Goal: Task Accomplishment & Management: Manage account settings

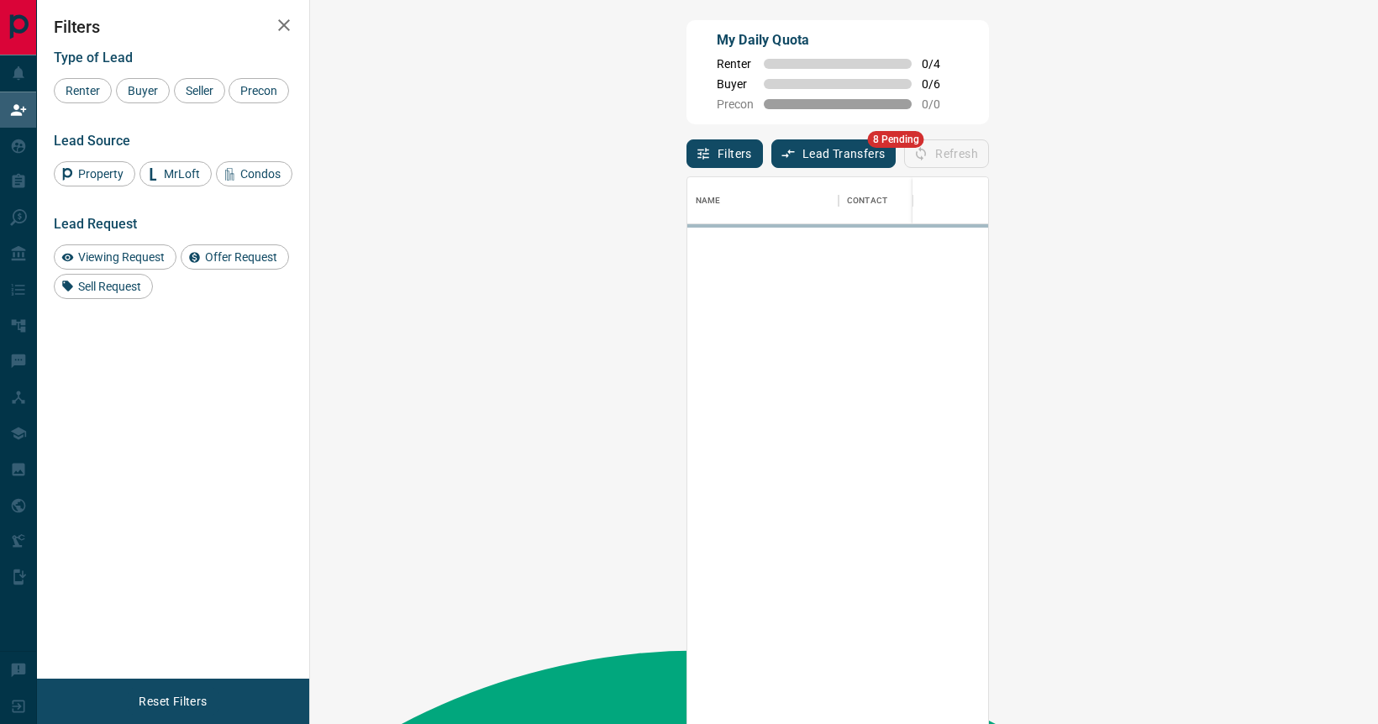
scroll to position [552, 1032]
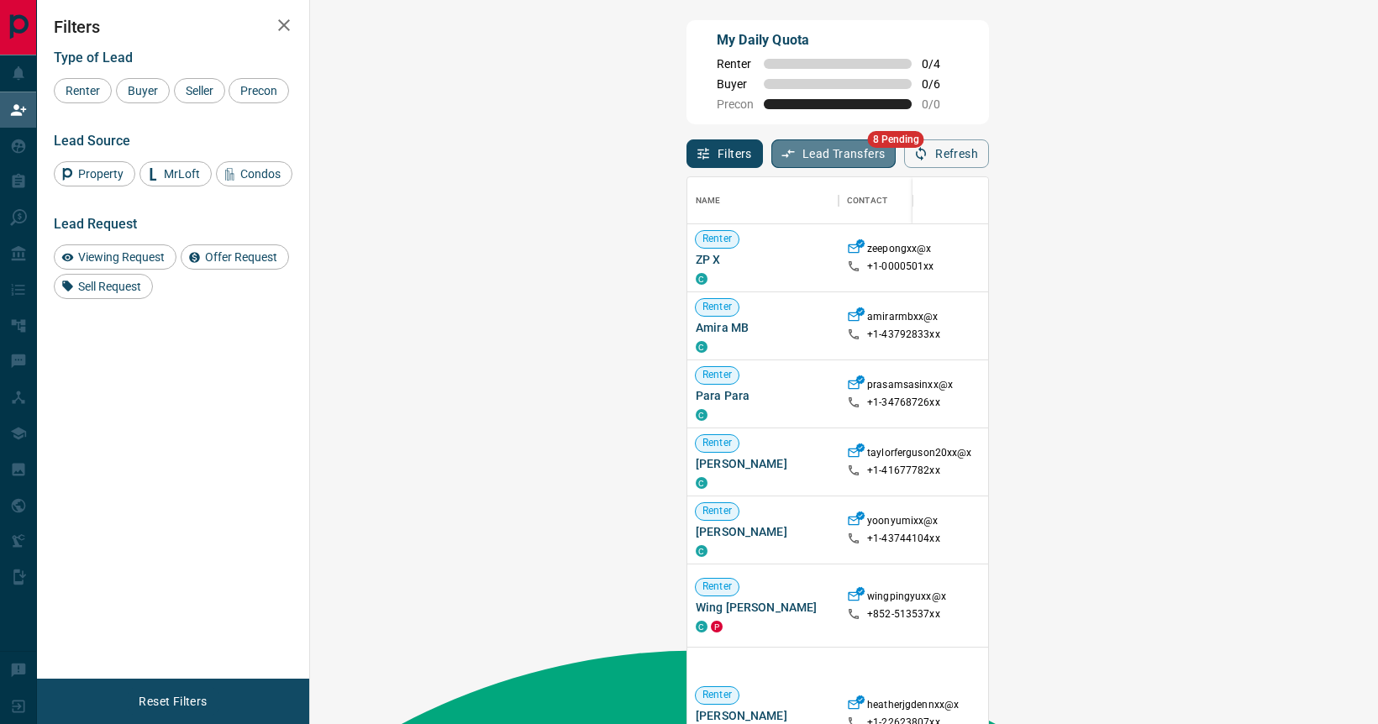
click at [771, 168] on button "Lead Transfers" at bounding box center [833, 153] width 125 height 29
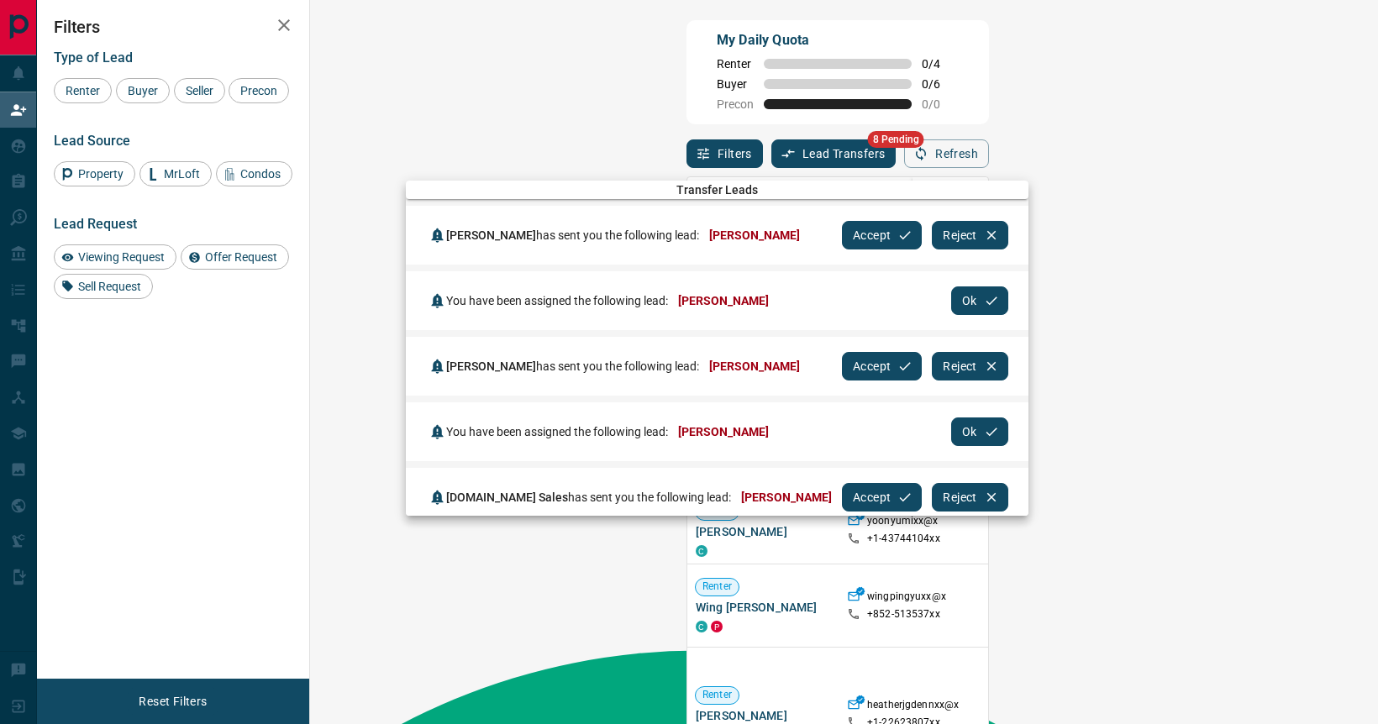
scroll to position [270, 0]
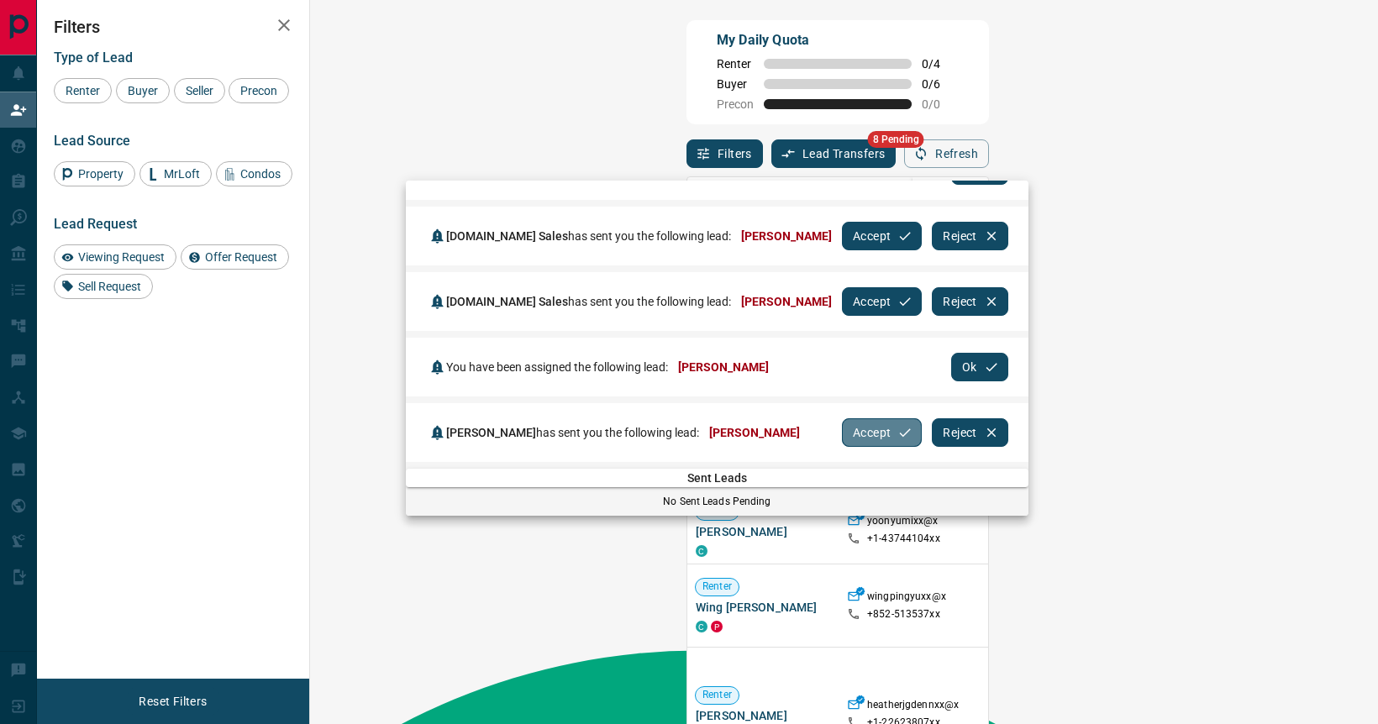
click at [880, 424] on button "Accept" at bounding box center [882, 432] width 80 height 29
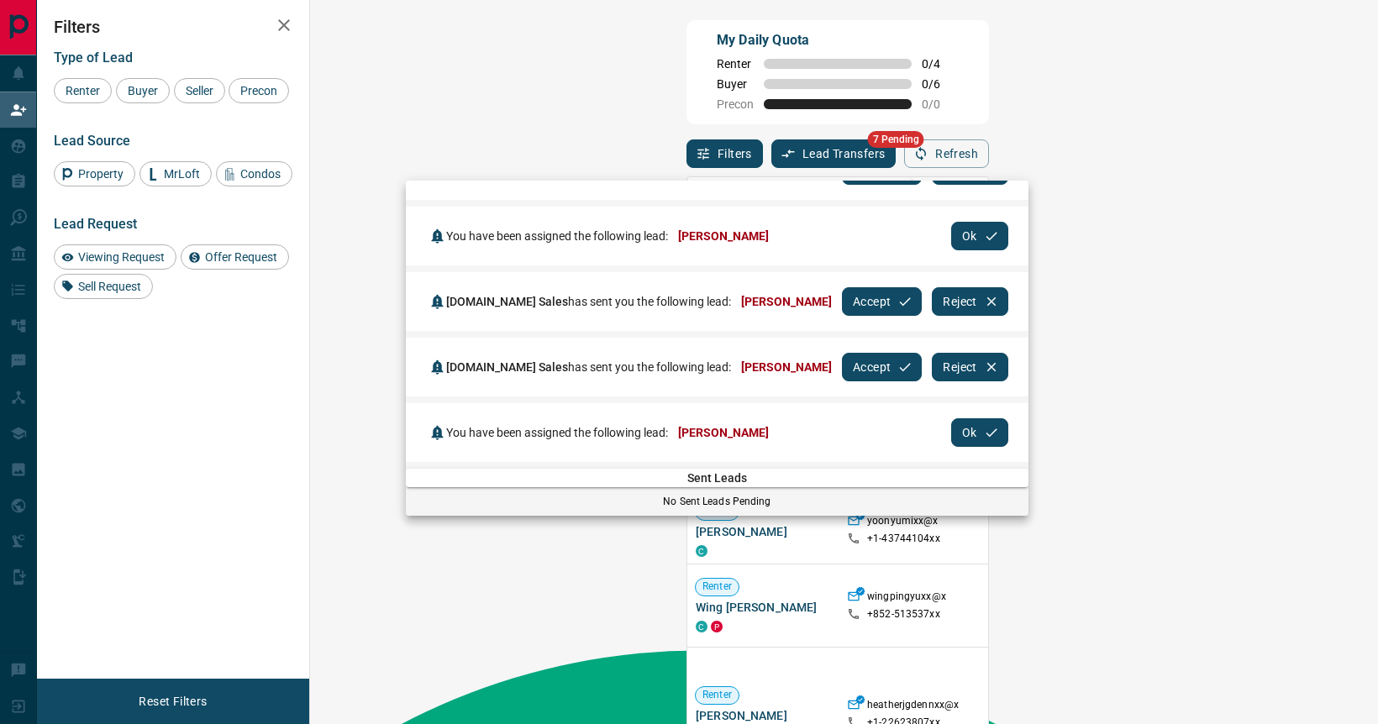
click at [703, 186] on div "[PERSON_NAME] has sent you the following lead: [PERSON_NAME] Accept Reject" at bounding box center [717, 170] width 622 height 59
click at [34, 157] on div at bounding box center [689, 362] width 1378 height 724
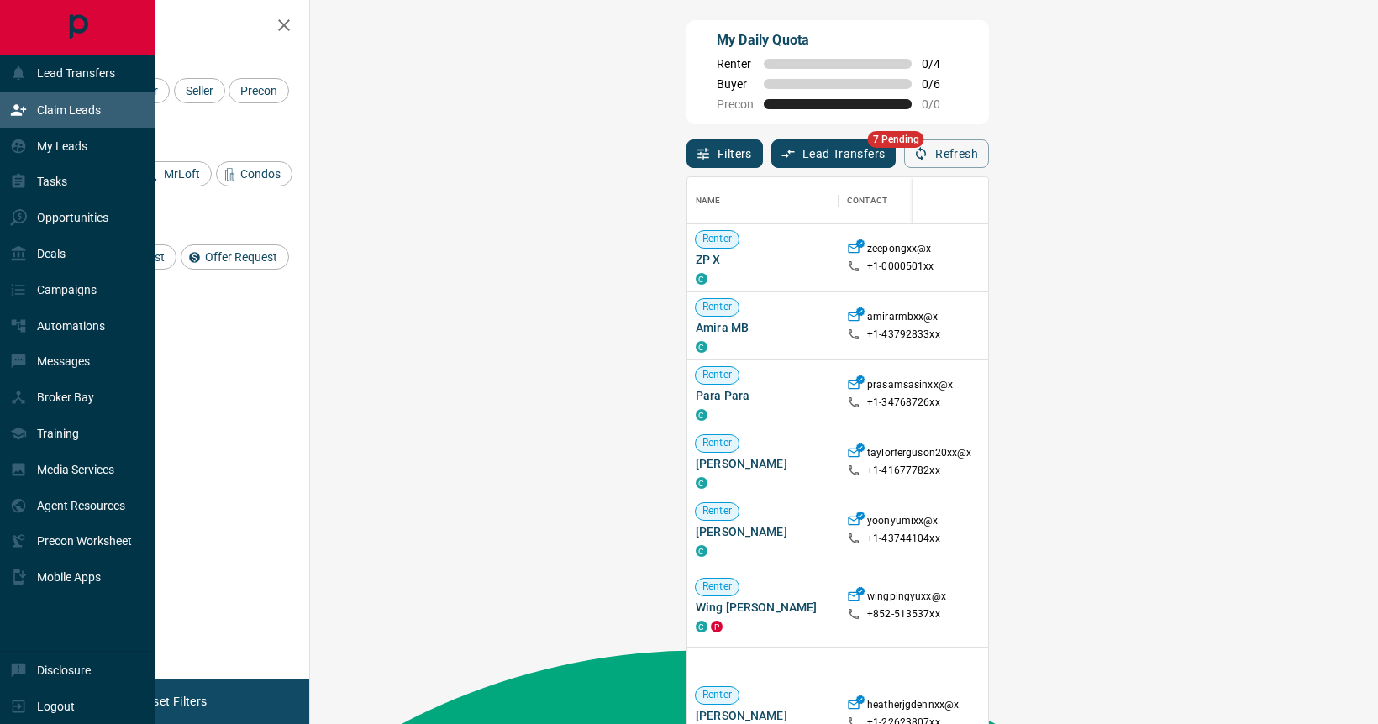
click at [22, 153] on icon at bounding box center [19, 146] width 14 height 14
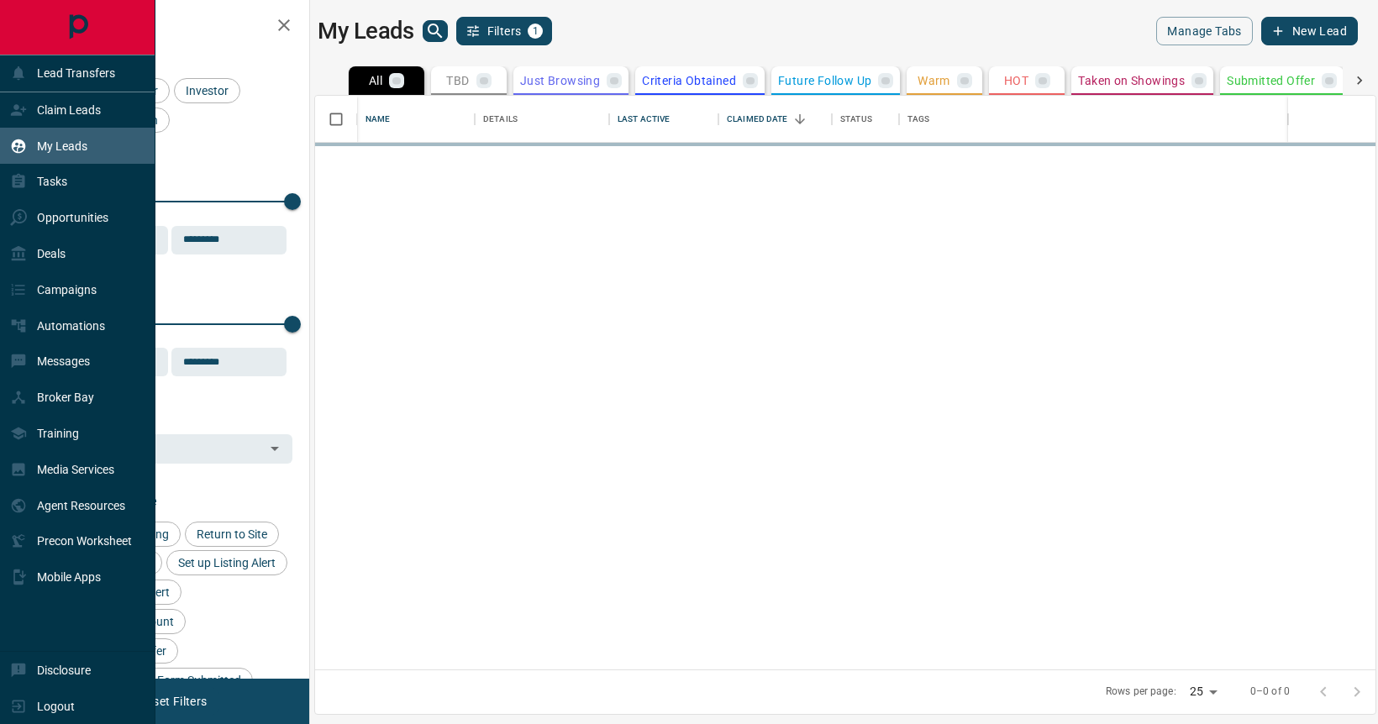
scroll to position [574, 1060]
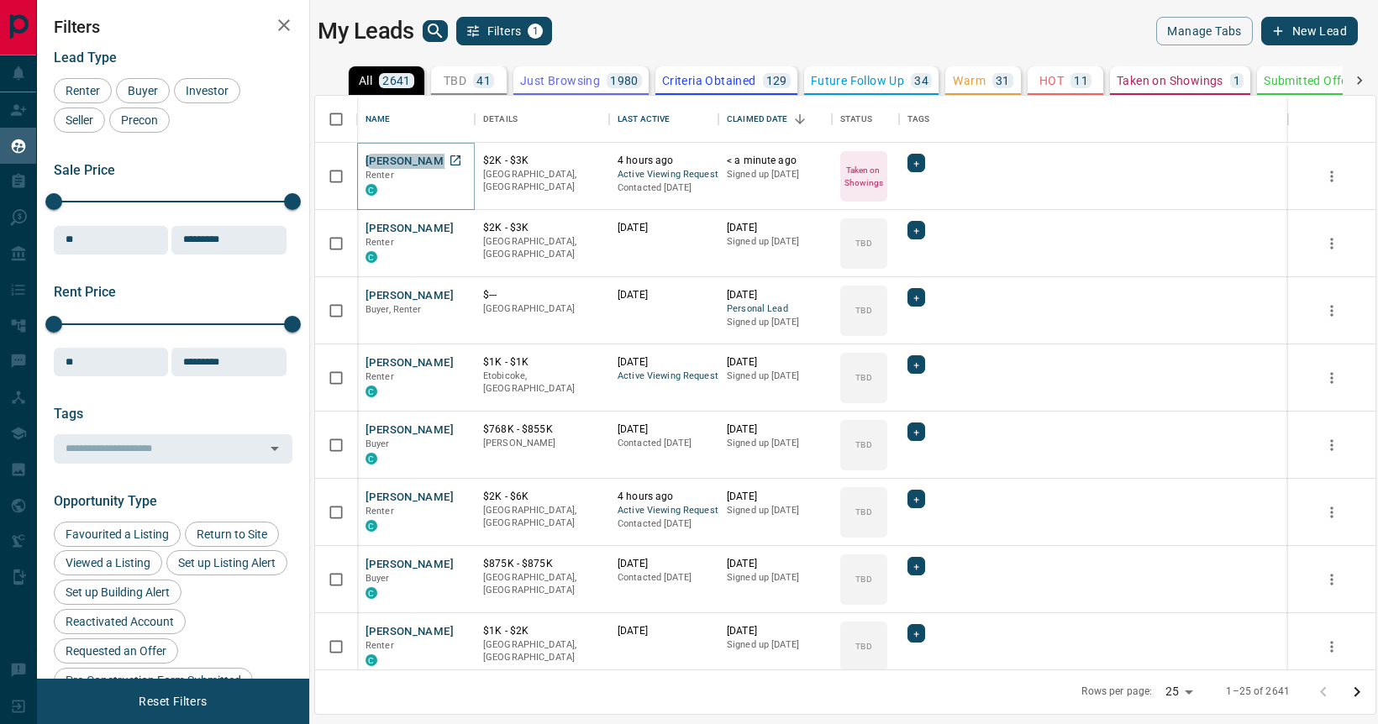
click at [418, 160] on button "[PERSON_NAME]" at bounding box center [409, 162] width 88 height 16
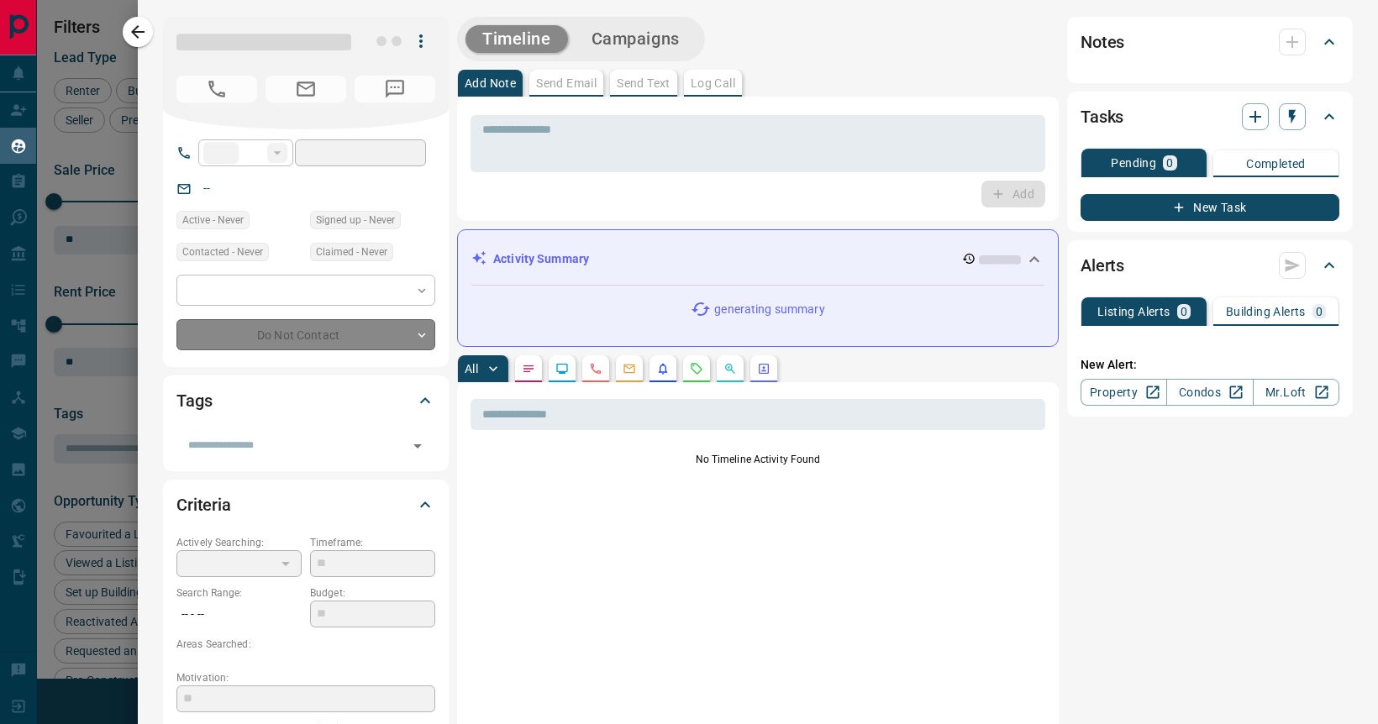
type input "**"
type input "**********"
type input "*"
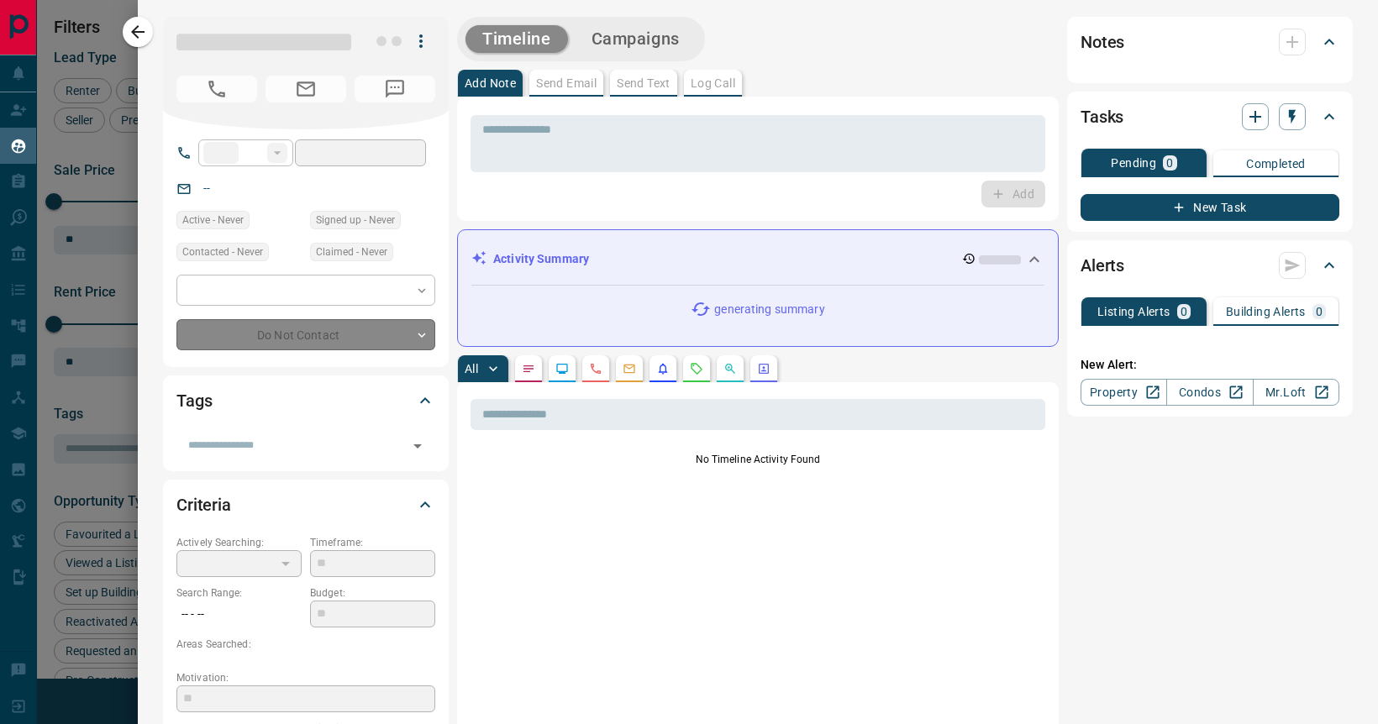
type input "**********"
type input "*******"
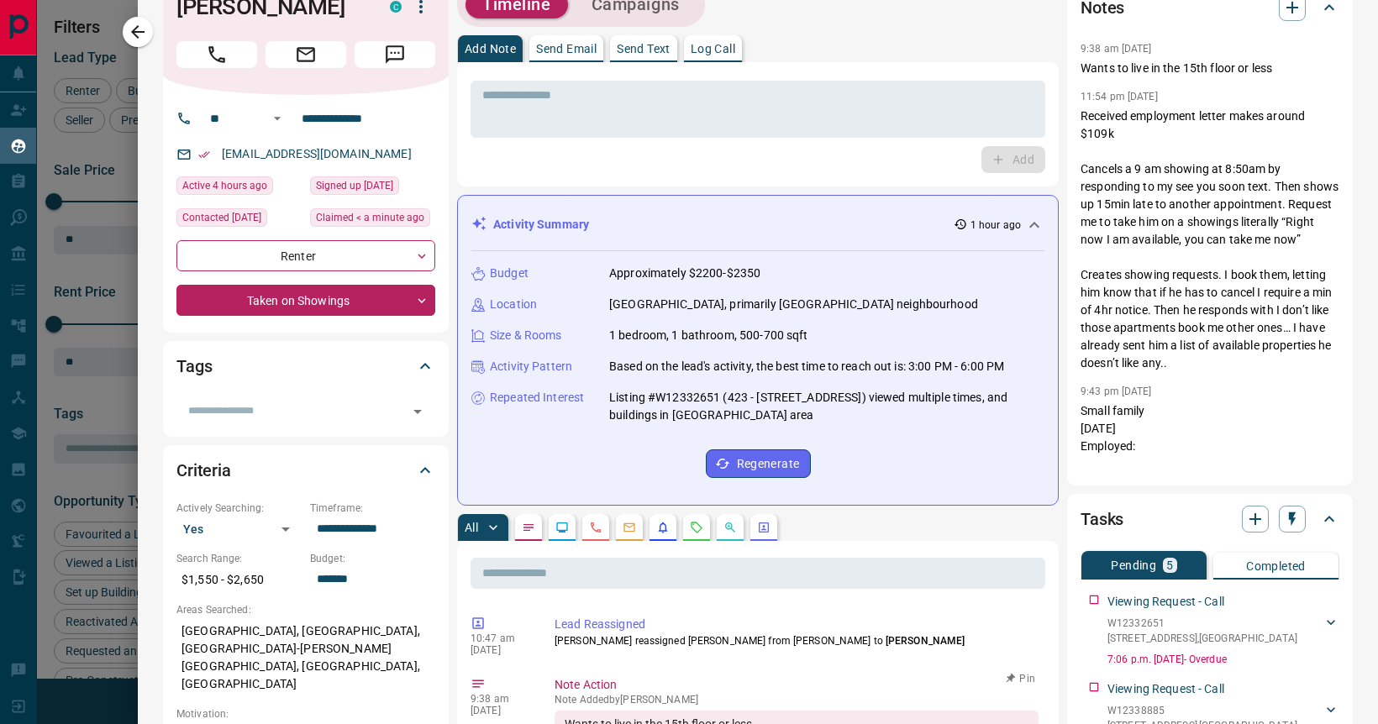
scroll to position [0, 0]
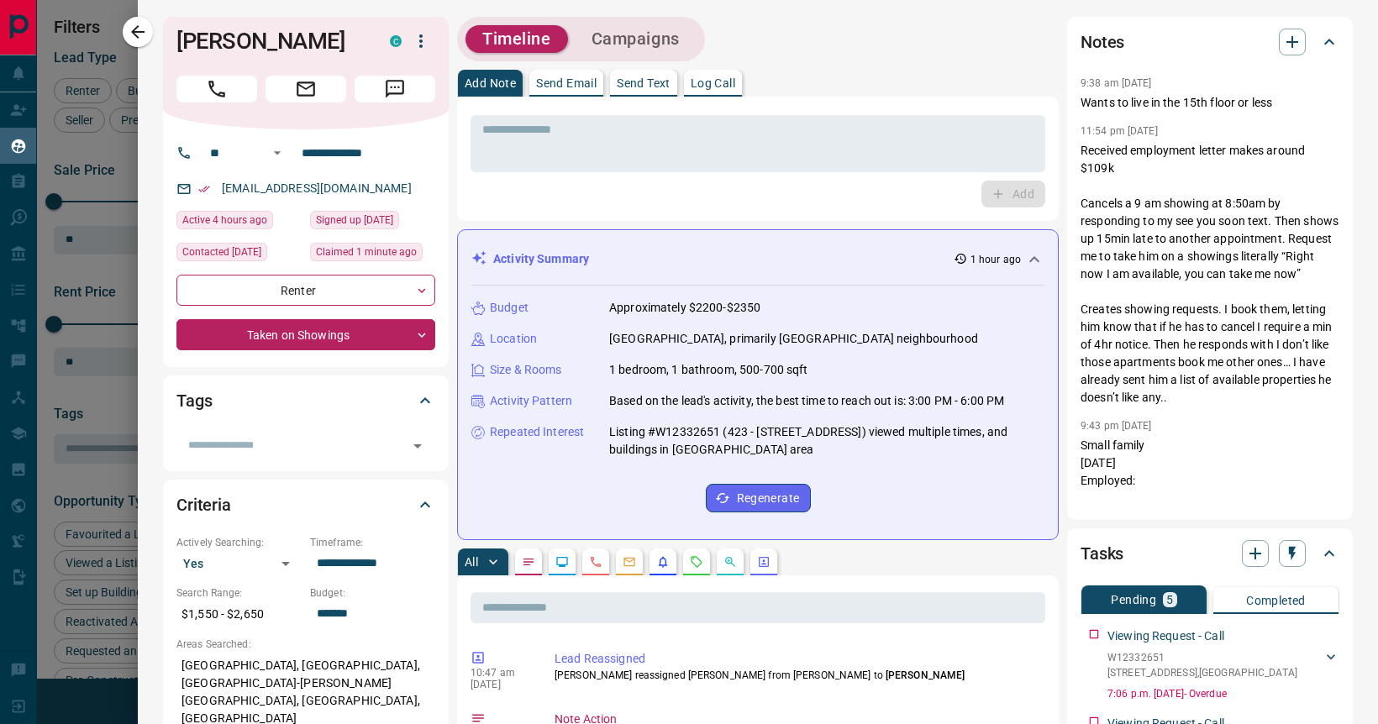
click at [97, 114] on div at bounding box center [689, 362] width 1378 height 724
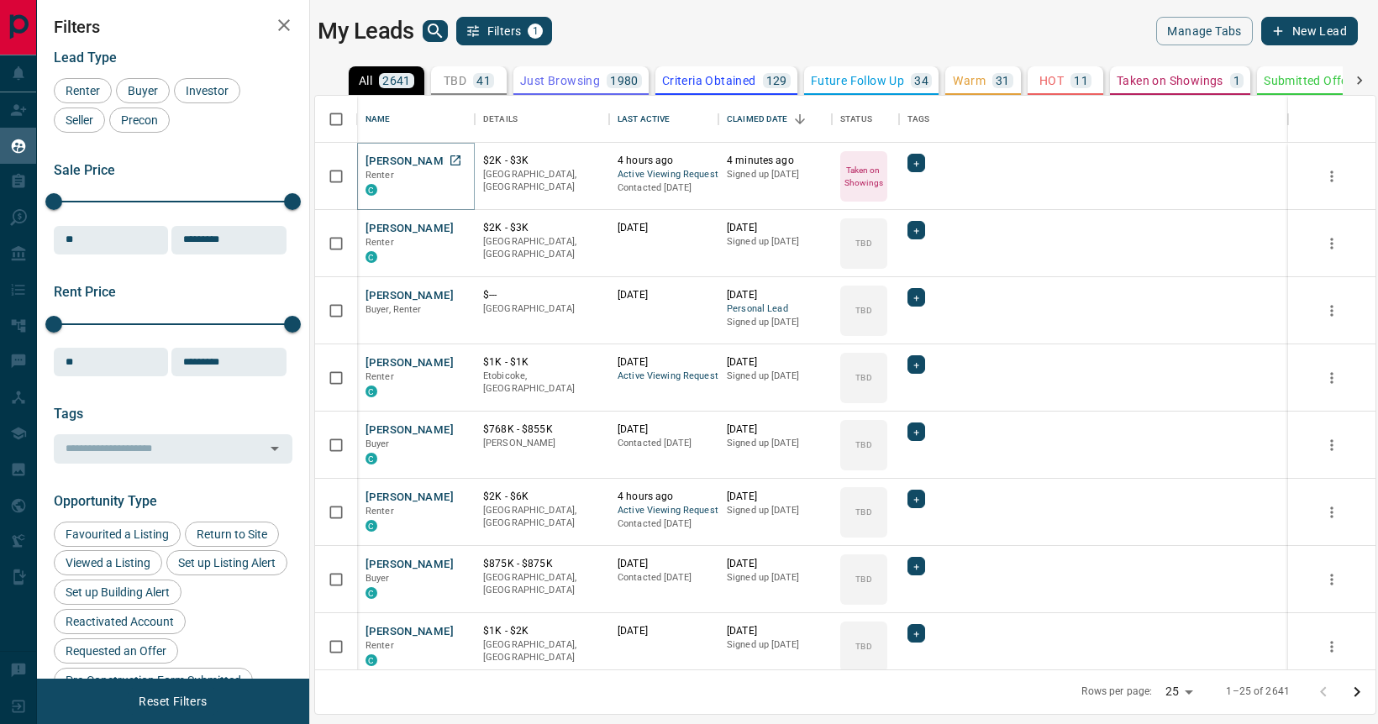
click at [421, 165] on button "[PERSON_NAME]" at bounding box center [409, 162] width 88 height 16
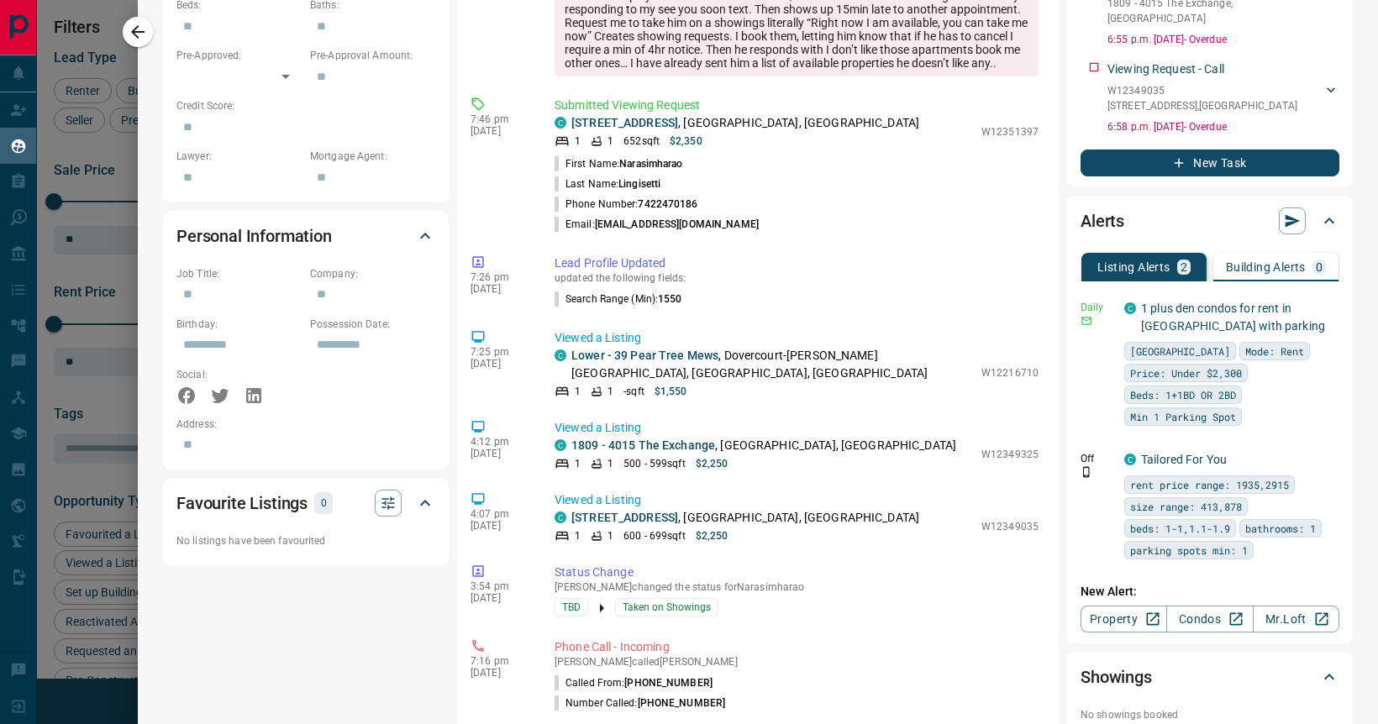
scroll to position [845, 0]
click at [1332, 306] on icon "button" at bounding box center [1327, 305] width 15 height 15
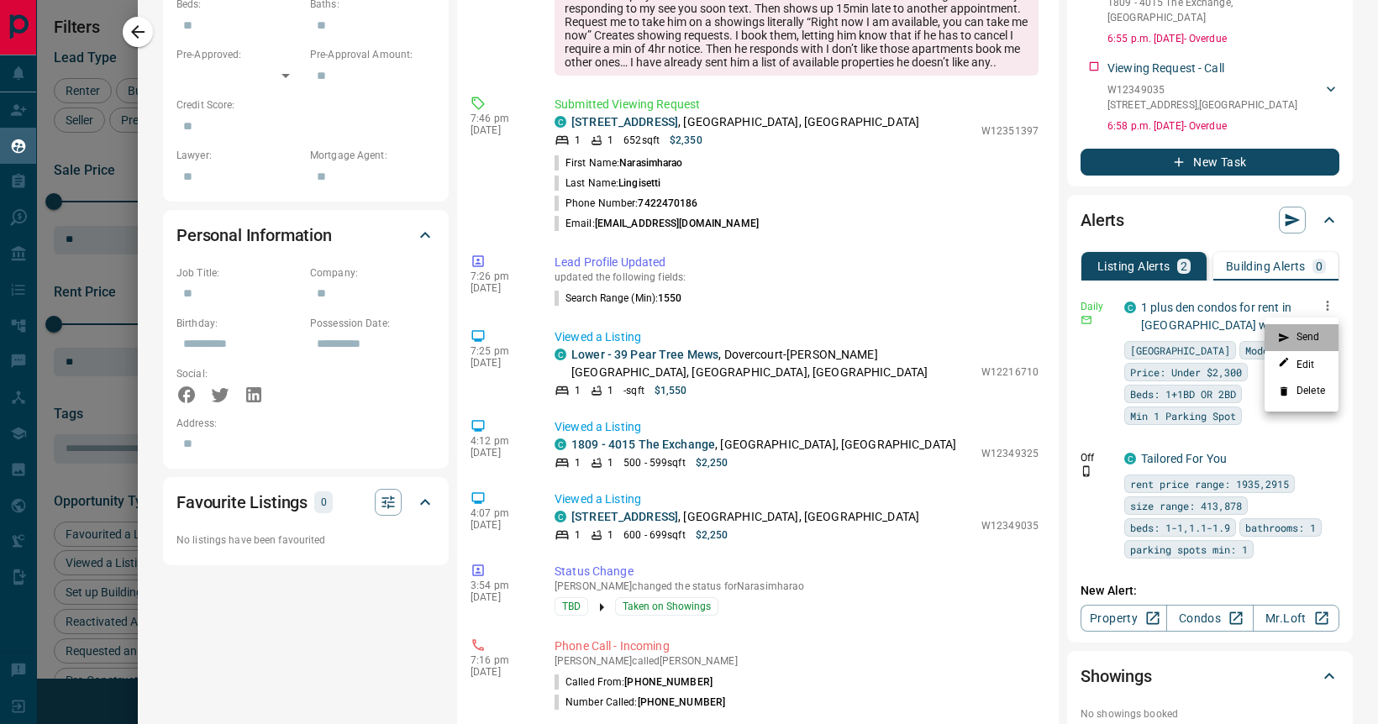
click at [1284, 338] on icon at bounding box center [1283, 337] width 10 height 9
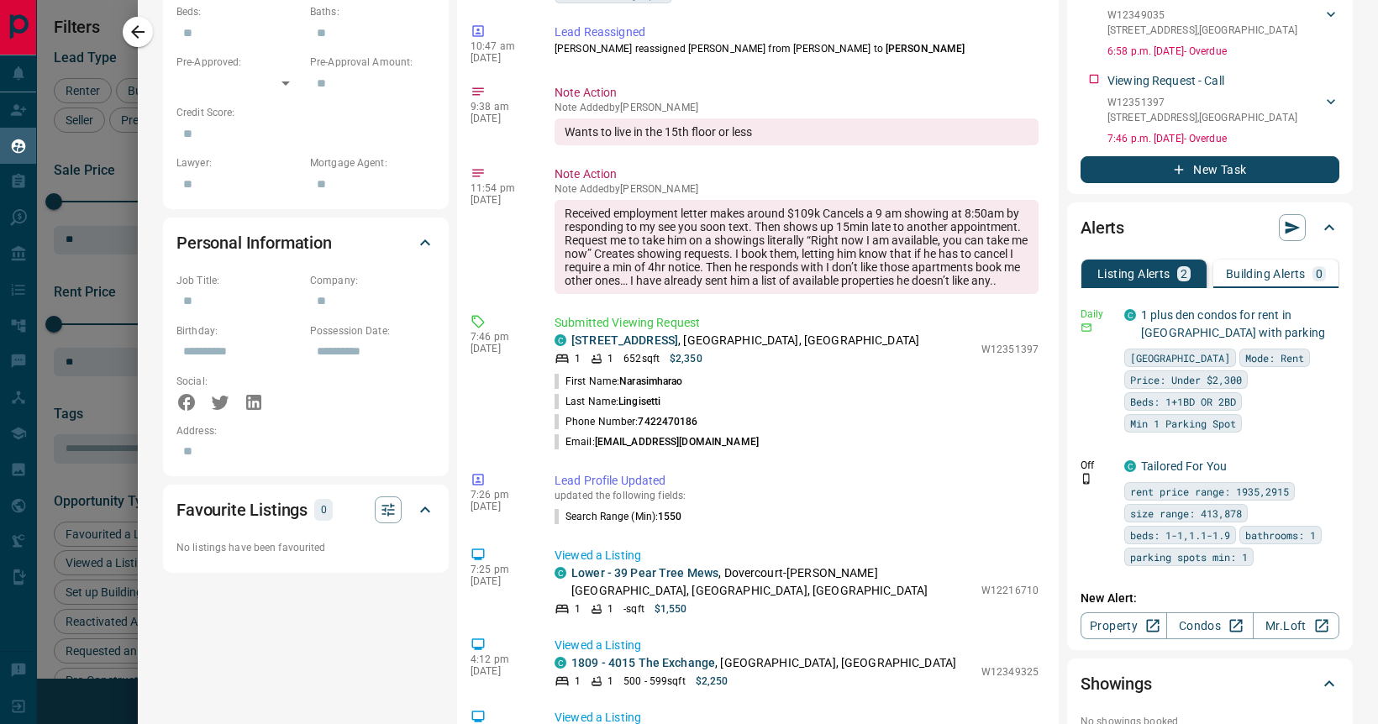
scroll to position [922, 0]
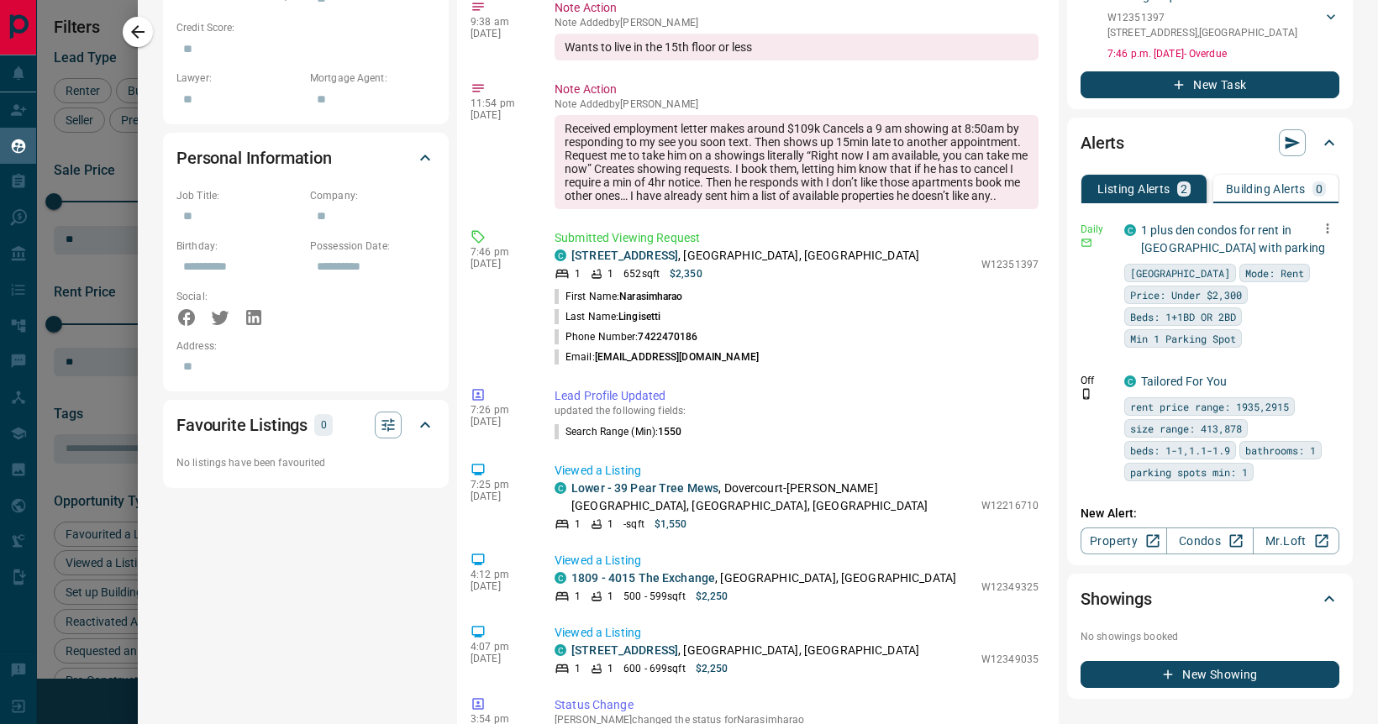
click at [1326, 221] on icon "button" at bounding box center [1327, 228] width 15 height 15
click at [1290, 258] on li "Send" at bounding box center [1301, 260] width 74 height 27
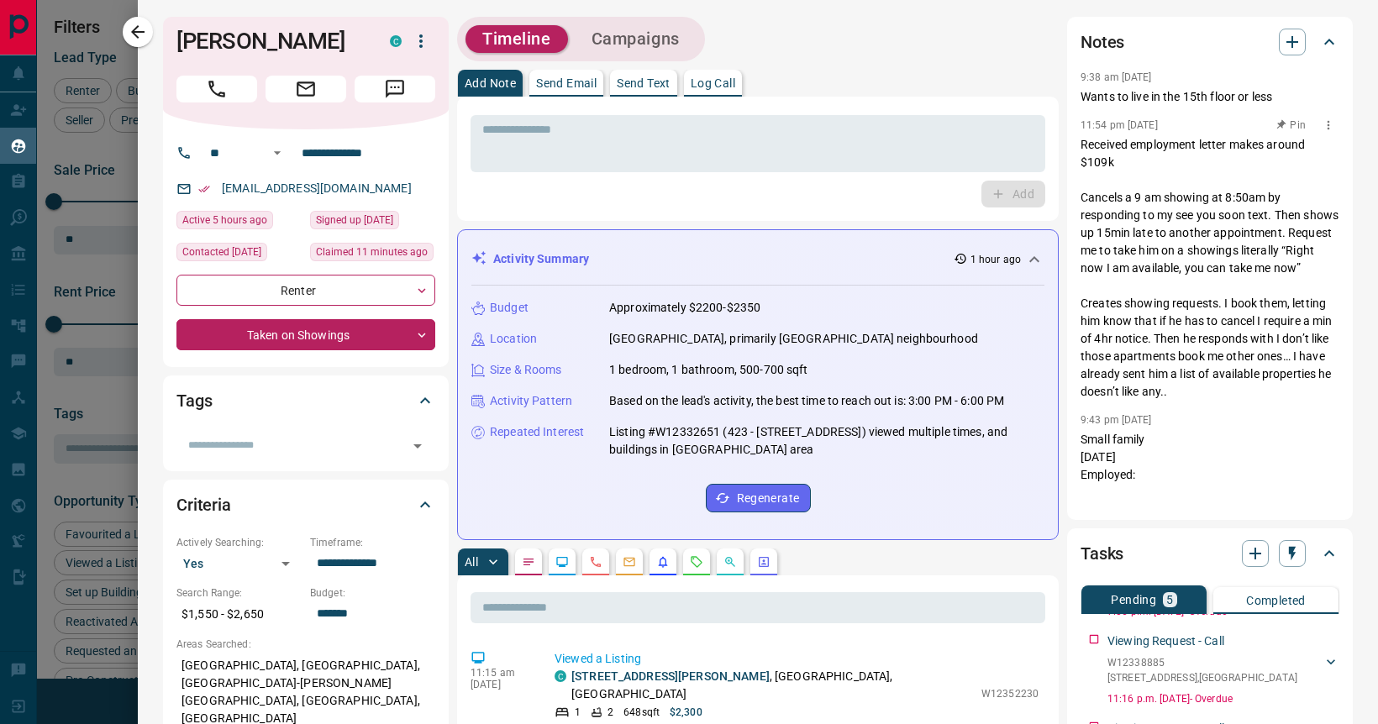
scroll to position [0, 0]
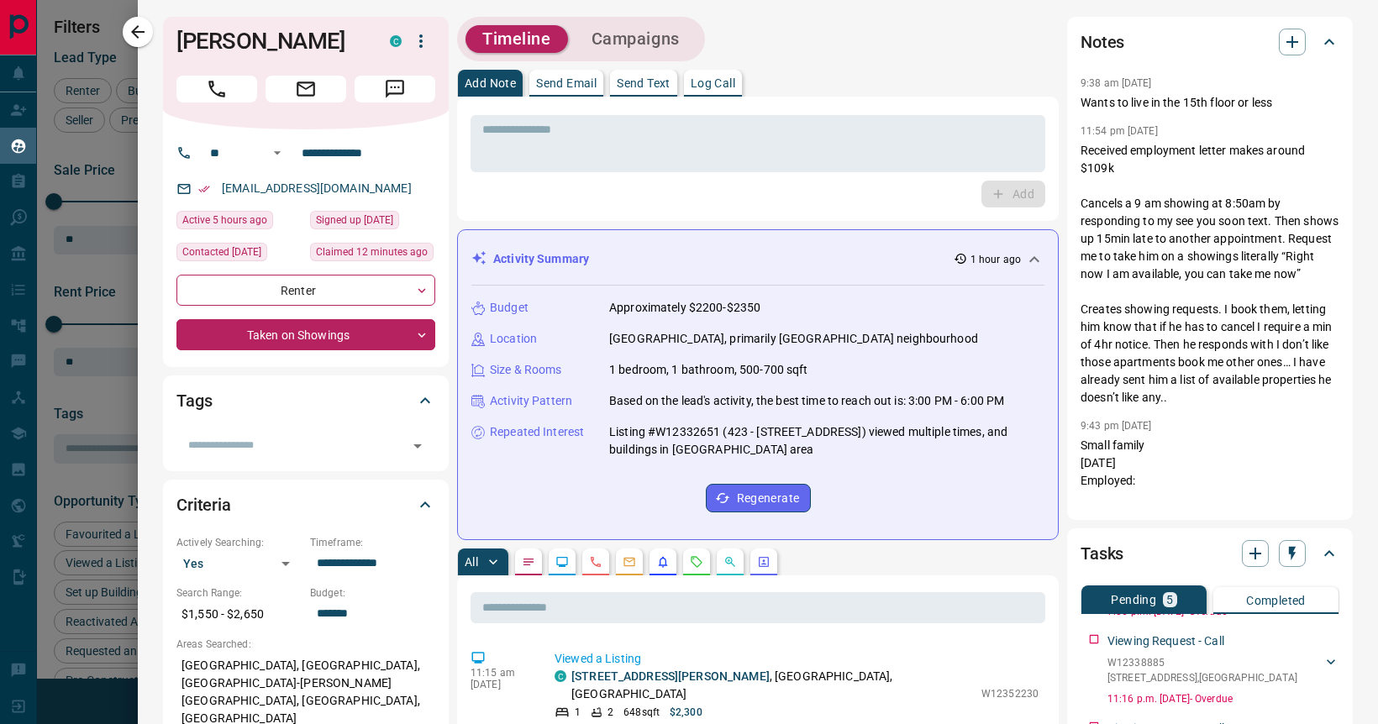
click at [81, 103] on div at bounding box center [689, 362] width 1378 height 724
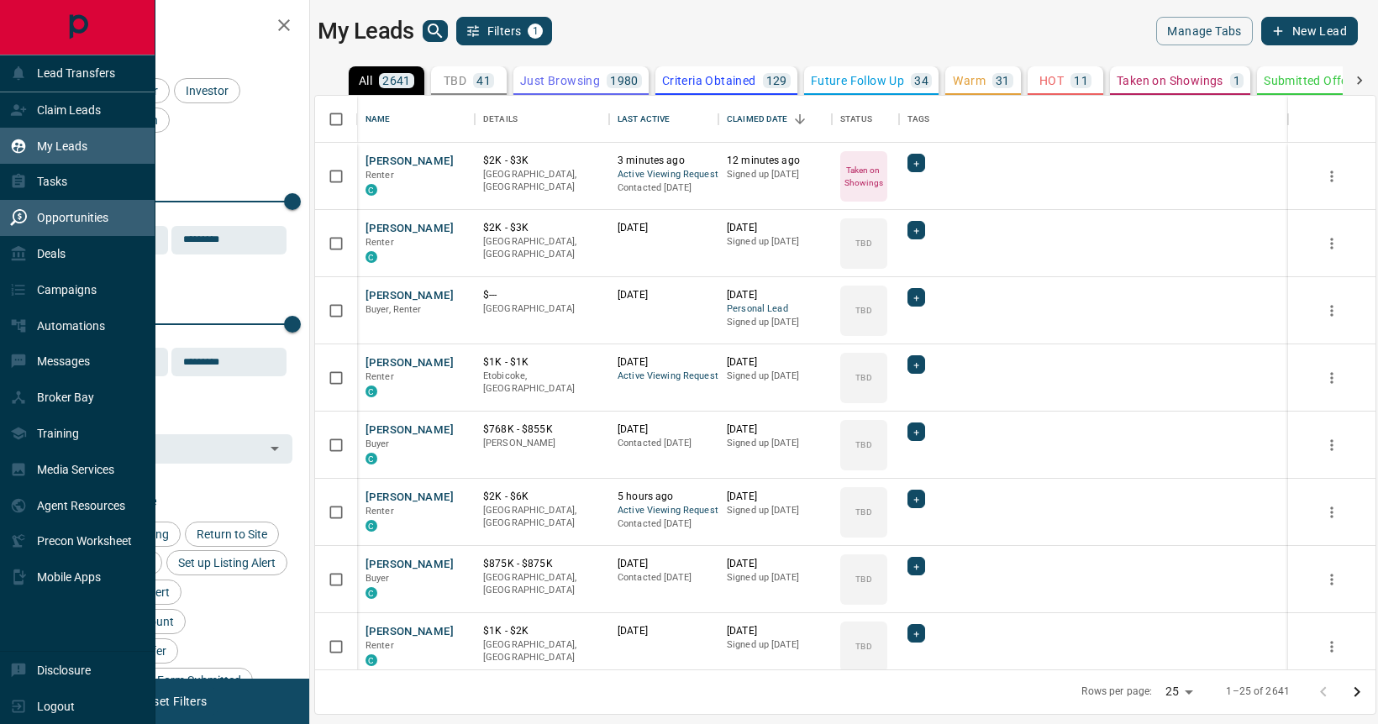
click at [55, 224] on p "Opportunities" at bounding box center [72, 217] width 71 height 13
